Goal: Task Accomplishment & Management: Complete application form

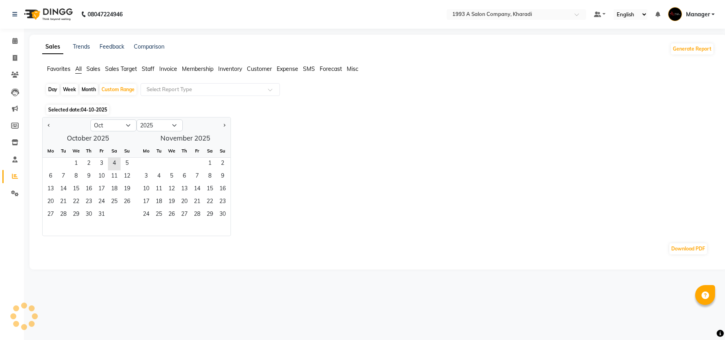
select select "10"
select select "2025"
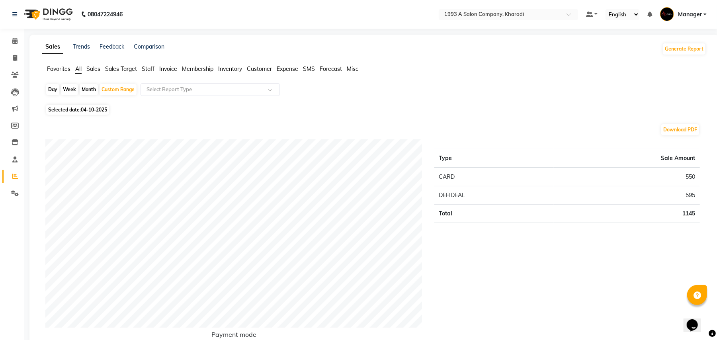
click at [50, 125] on div "Download PDF" at bounding box center [372, 129] width 654 height 13
click at [50, 91] on div "Day" at bounding box center [52, 89] width 13 height 11
select select "10"
select select "2025"
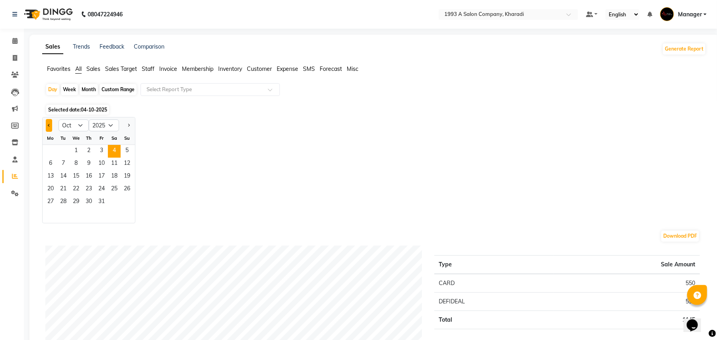
click at [48, 123] on button "Previous month" at bounding box center [49, 125] width 6 height 13
select select "9"
click at [51, 146] on span "1" at bounding box center [50, 151] width 13 height 13
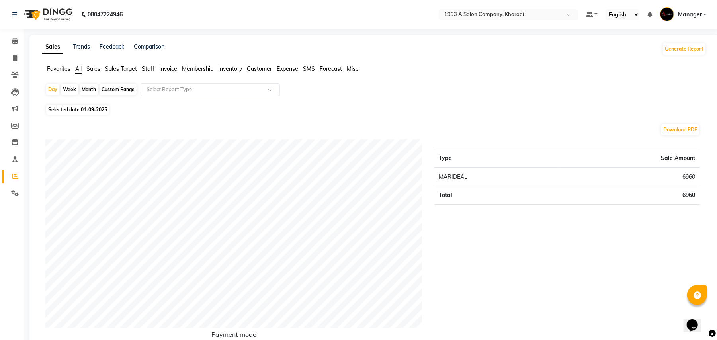
click at [121, 93] on div "Custom Range" at bounding box center [117, 89] width 37 height 11
select select "9"
select select "2025"
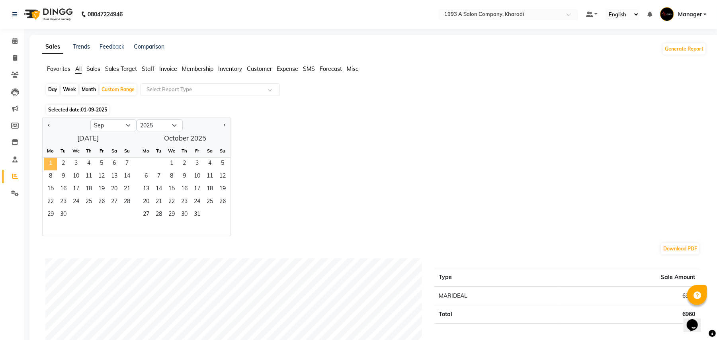
click at [53, 164] on span "1" at bounding box center [50, 164] width 13 height 13
click at [62, 217] on span "30" at bounding box center [63, 214] width 13 height 13
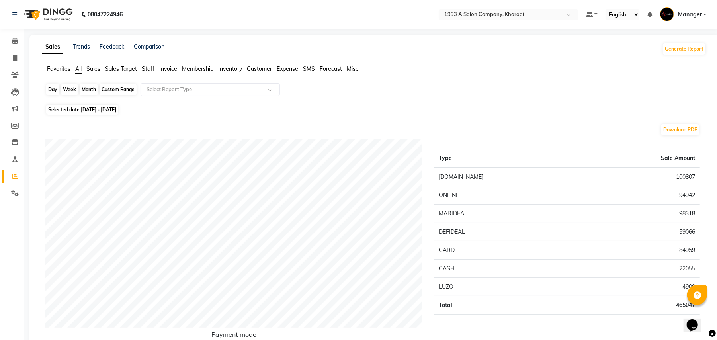
click at [111, 90] on div "Custom Range" at bounding box center [117, 89] width 37 height 11
select select "9"
select select "2025"
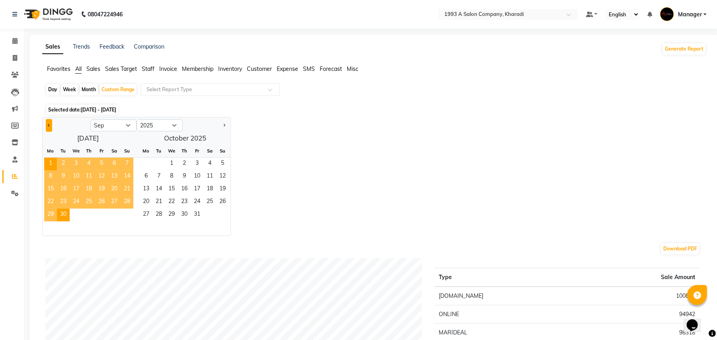
click at [48, 123] on button "Previous month" at bounding box center [49, 125] width 6 height 13
select select "8"
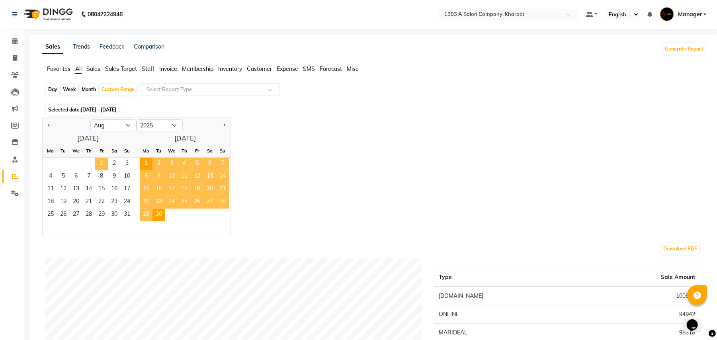
click at [103, 162] on span "1" at bounding box center [101, 164] width 13 height 13
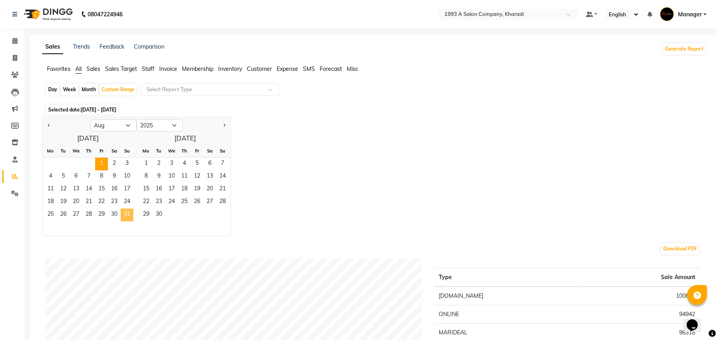
click at [126, 214] on span "31" at bounding box center [127, 214] width 13 height 13
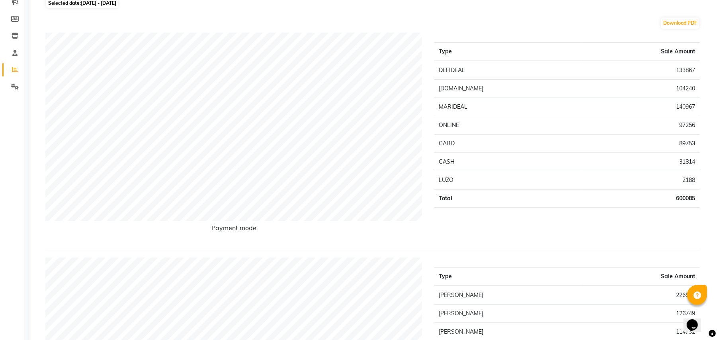
scroll to position [109, 0]
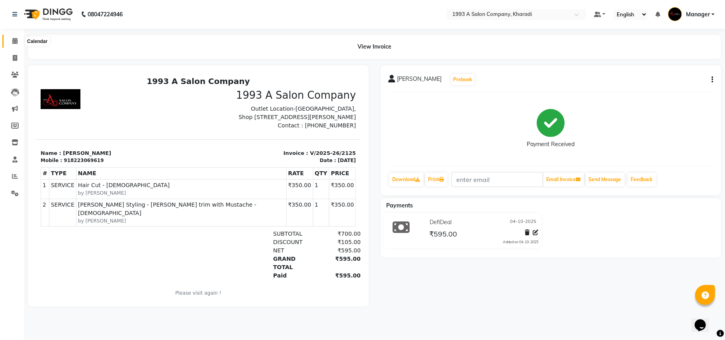
click at [15, 39] on icon at bounding box center [14, 41] width 5 height 6
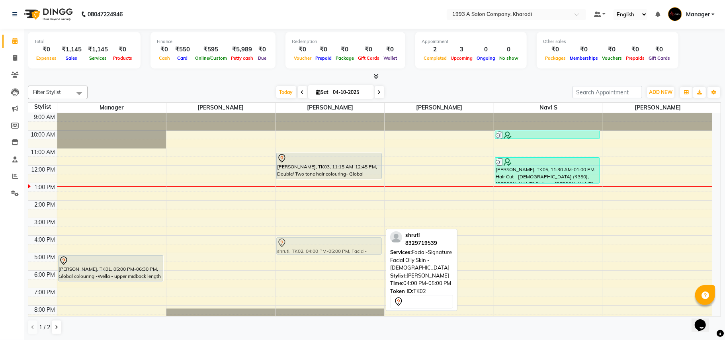
click at [295, 245] on div "Aditi Wadhwa, TK03, 11:15 AM-12:45 PM, Double/ Two tone hair colouring- Global …" at bounding box center [329, 226] width 109 height 227
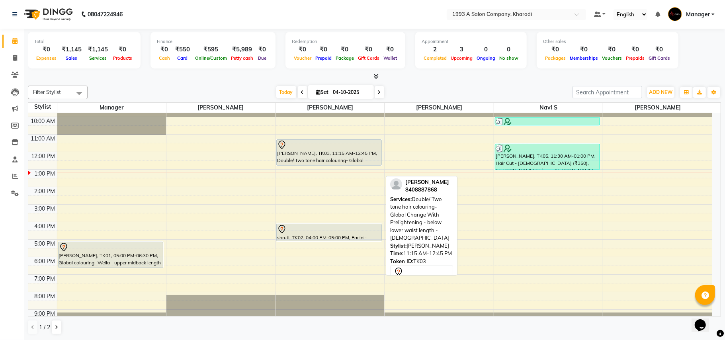
scroll to position [28, 0]
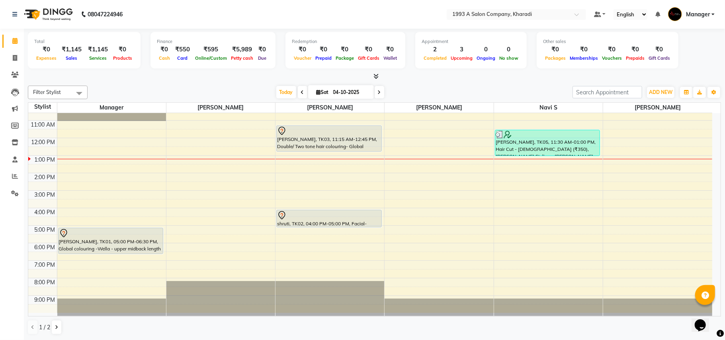
click at [374, 95] on span at bounding box center [379, 92] width 10 height 12
type input "05-10-2025"
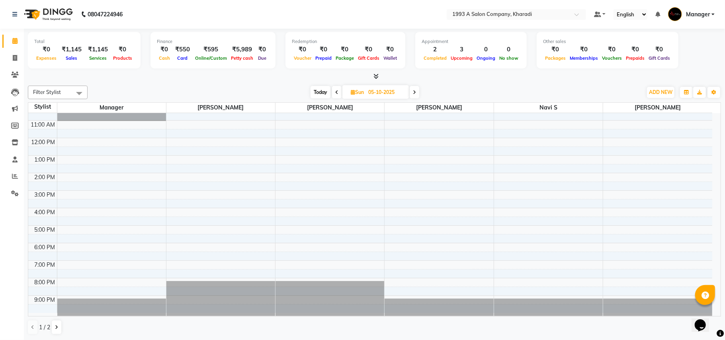
scroll to position [0, 0]
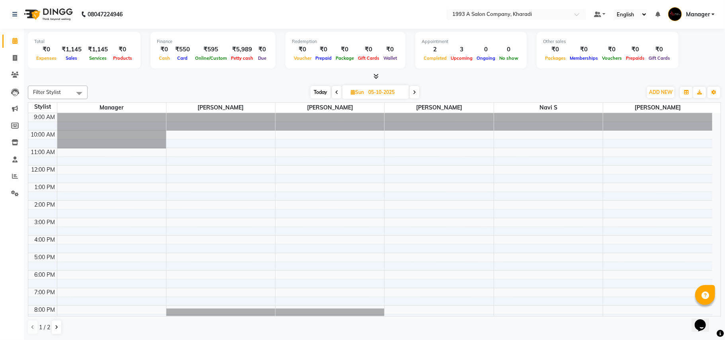
click at [286, 182] on div "9:00 AM 10:00 AM 11:00 AM 12:00 PM 1:00 PM 2:00 PM 3:00 PM 4:00 PM 5:00 PM 6:00…" at bounding box center [370, 226] width 684 height 227
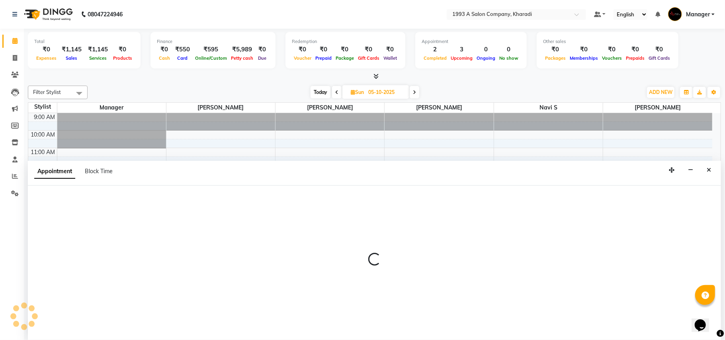
select select "13350"
select select "750"
select select "tentative"
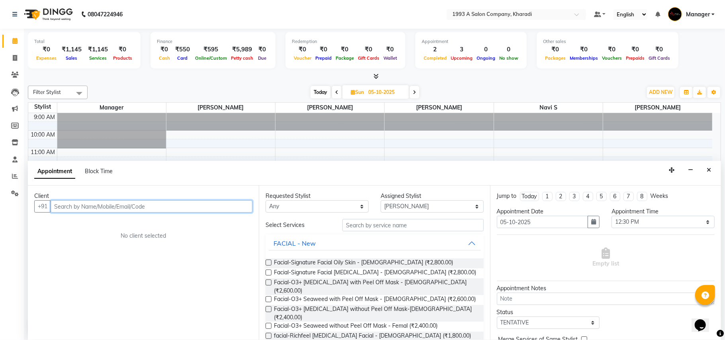
type input "6"
type input "7"
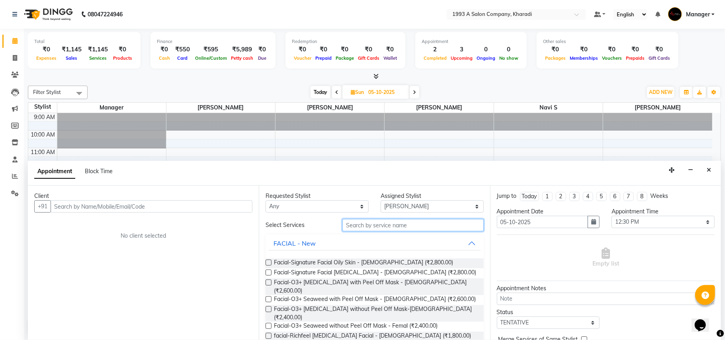
click at [364, 226] on input "text" at bounding box center [412, 225] width 141 height 12
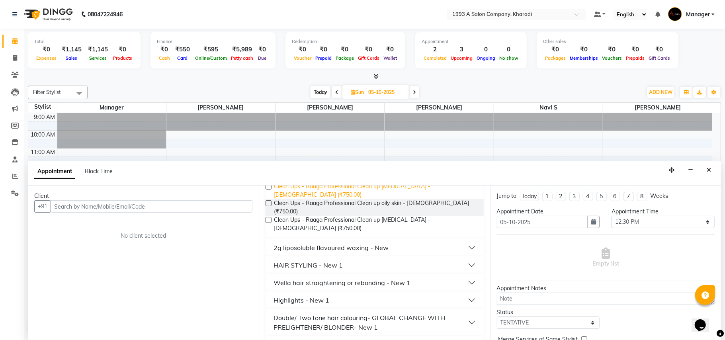
scroll to position [103, 0]
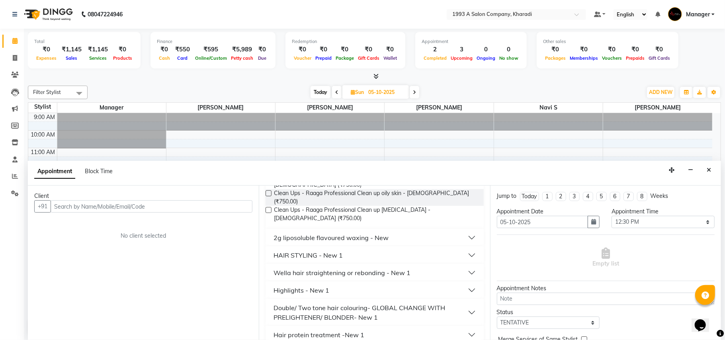
type input "750"
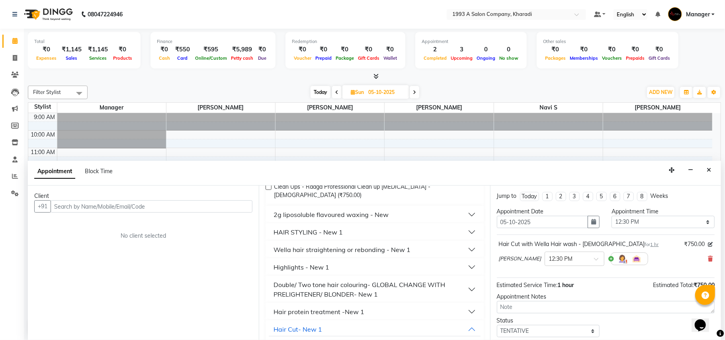
checkbox input "false"
click at [64, 201] on input "text" at bounding box center [152, 206] width 202 height 12
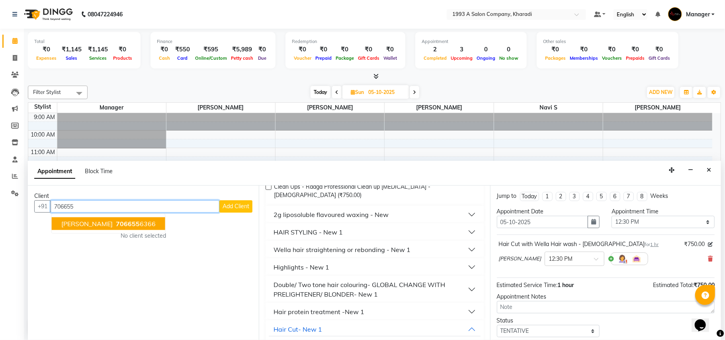
click at [114, 228] on ngb-highlight "706655 6366" at bounding box center [134, 224] width 41 height 8
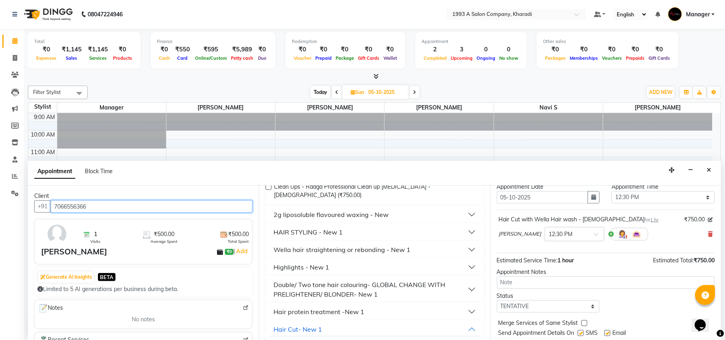
scroll to position [48, 0]
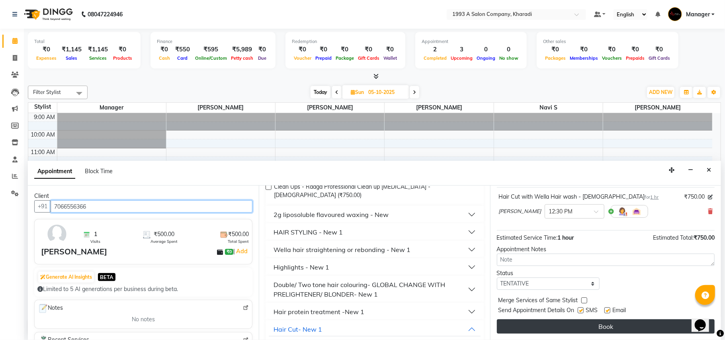
type input "7066556366"
click at [579, 325] on button "Book" at bounding box center [606, 326] width 218 height 14
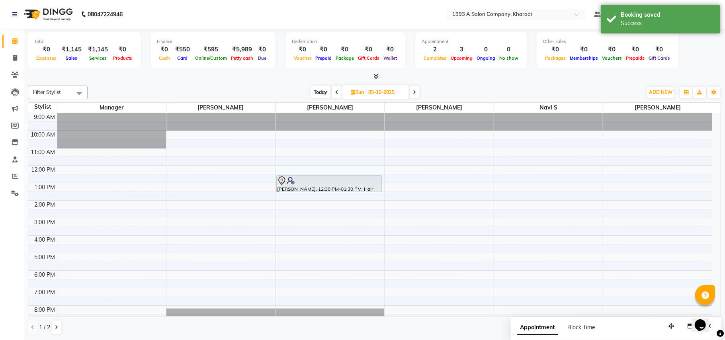
click at [324, 92] on span "Today" at bounding box center [320, 92] width 20 height 12
type input "04-10-2025"
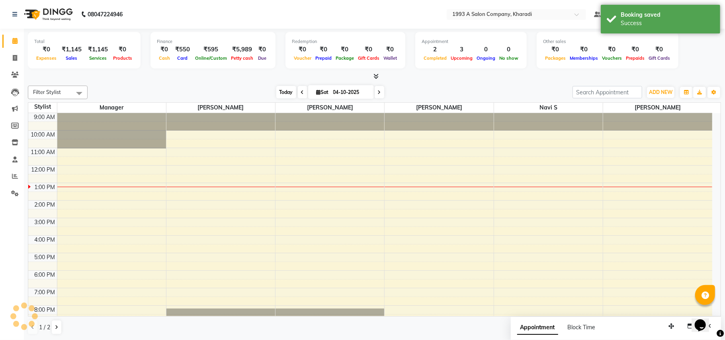
scroll to position [28, 0]
